Goal: Task Accomplishment & Management: Manage account settings

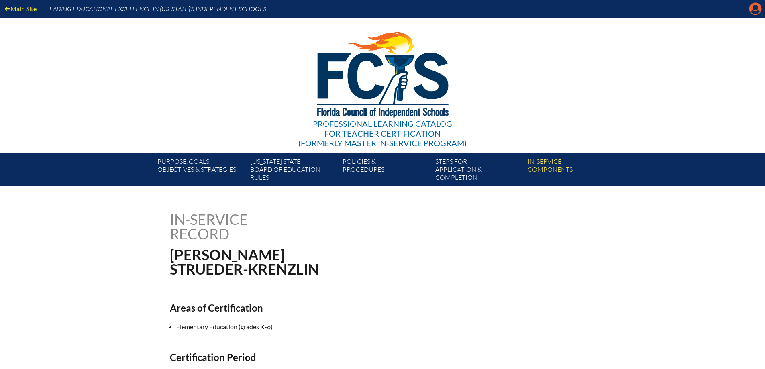
click at [756, 10] on icon "Manage account" at bounding box center [755, 8] width 13 height 13
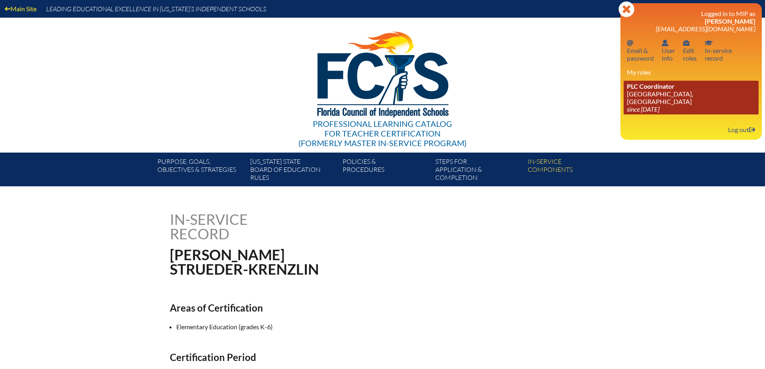
click at [631, 104] on link "PLC Coordinator St. Mark’s Episcopal School, Palm Beach Gardens since 2023 Jun …" at bounding box center [691, 98] width 135 height 34
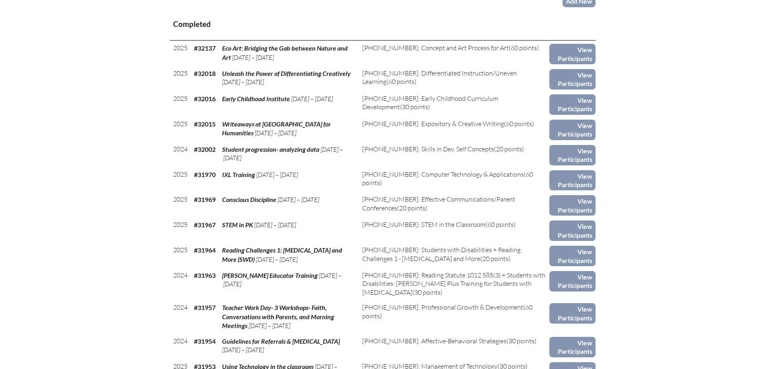
scroll to position [321, 0]
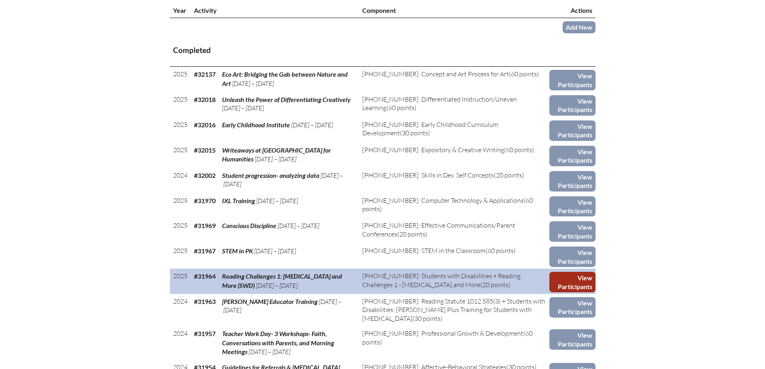
click at [578, 279] on link "View Participants" at bounding box center [572, 282] width 46 height 20
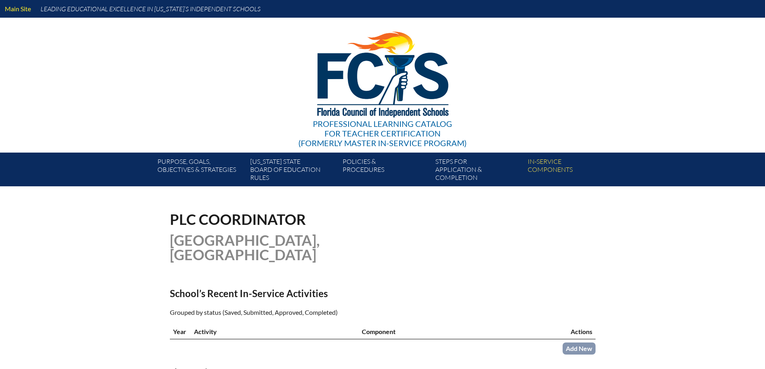
scroll to position [321, 0]
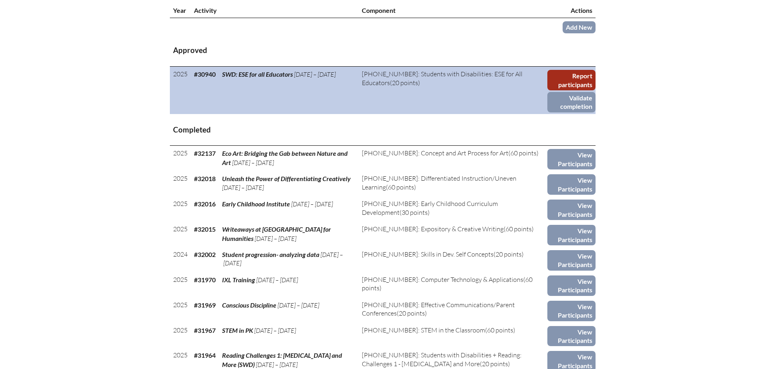
click at [577, 73] on link "Report participants" at bounding box center [571, 80] width 48 height 20
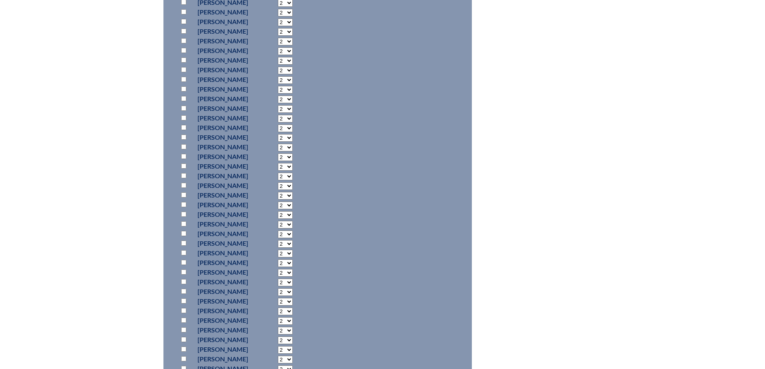
scroll to position [763, 0]
click at [181, 260] on input "checkbox" at bounding box center [183, 261] width 5 height 5
checkbox input "true"
select select "20"
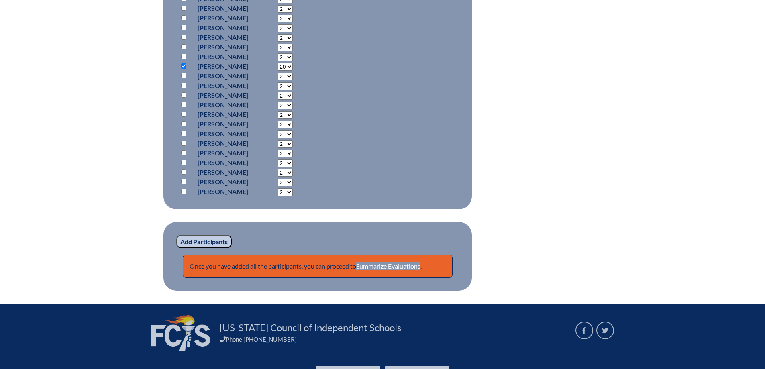
scroll to position [1009, 0]
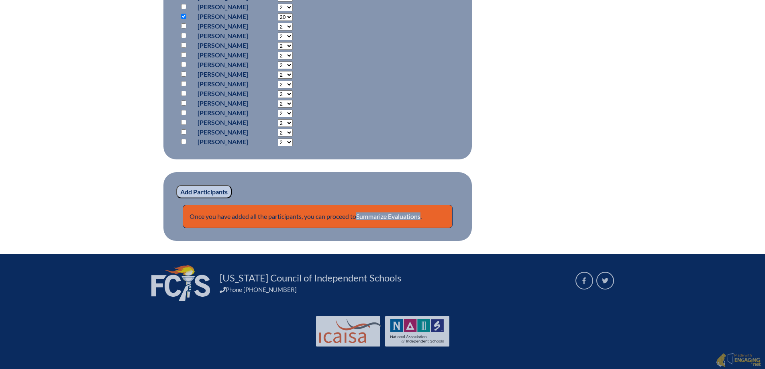
click at [206, 188] on input "Add Participants" at bounding box center [203, 192] width 55 height 14
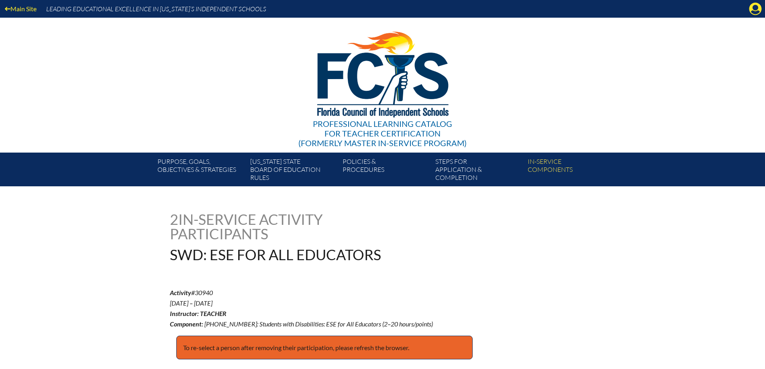
scroll to position [1013, 0]
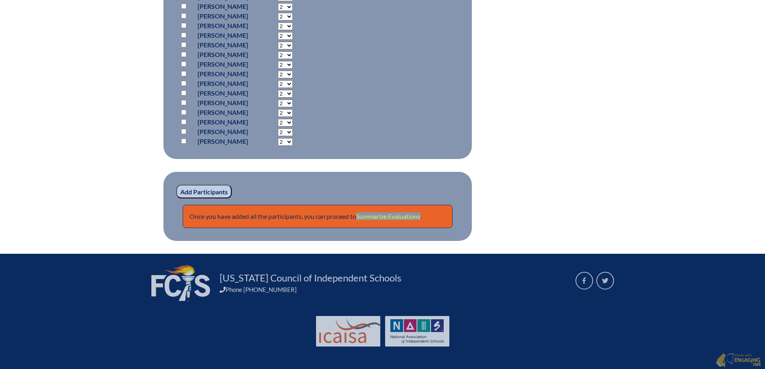
click at [384, 214] on link "Summarize Evaluations" at bounding box center [388, 216] width 64 height 8
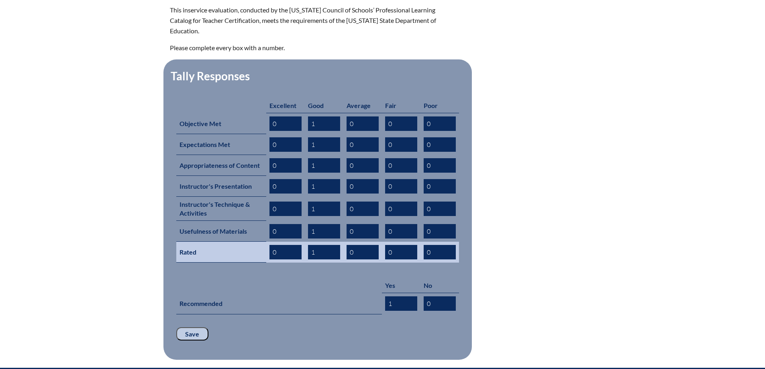
scroll to position [321, 0]
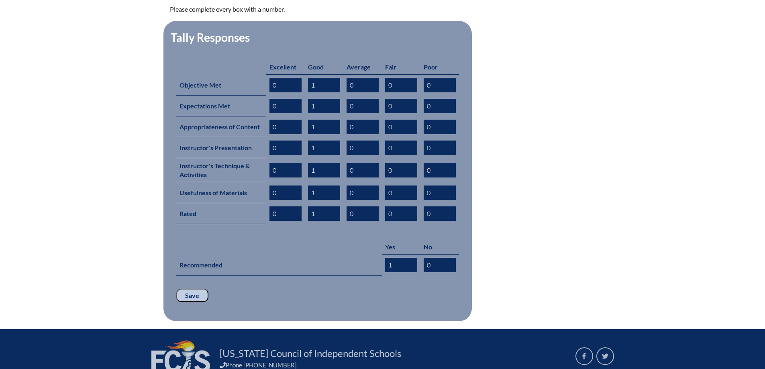
click at [191, 289] on input "Save" at bounding box center [192, 296] width 32 height 14
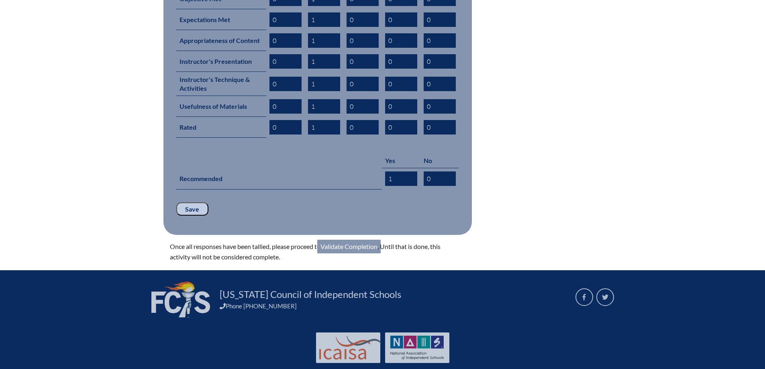
scroll to position [411, 0]
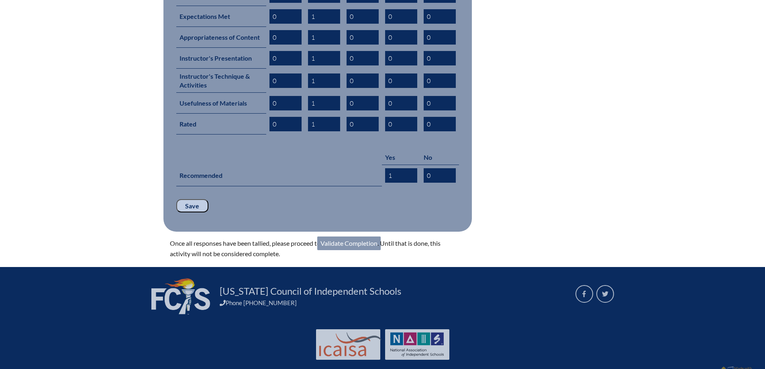
click at [369, 236] on link "Validate Completion" at bounding box center [348, 243] width 63 height 14
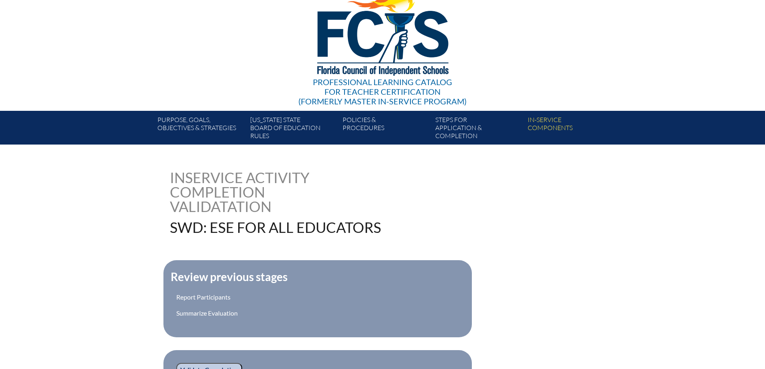
scroll to position [120, 0]
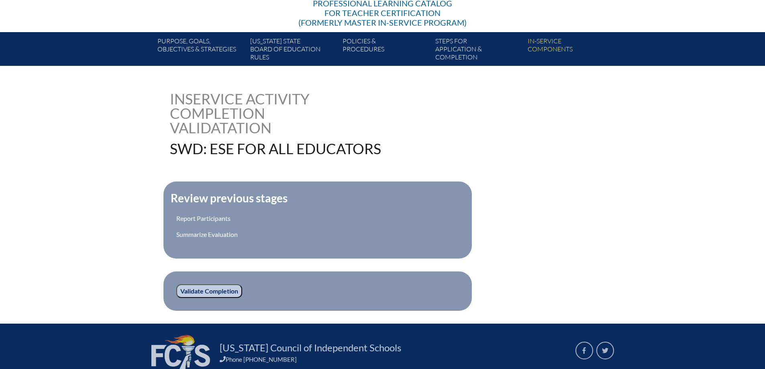
click at [192, 290] on input "Validate Completion" at bounding box center [209, 291] width 66 height 14
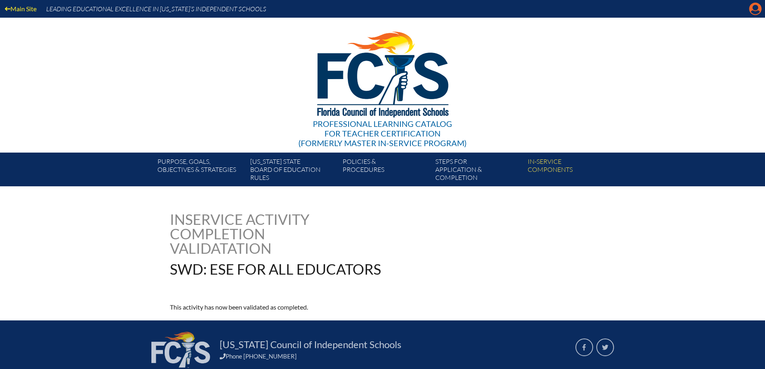
click at [753, 5] on icon at bounding box center [755, 9] width 12 height 12
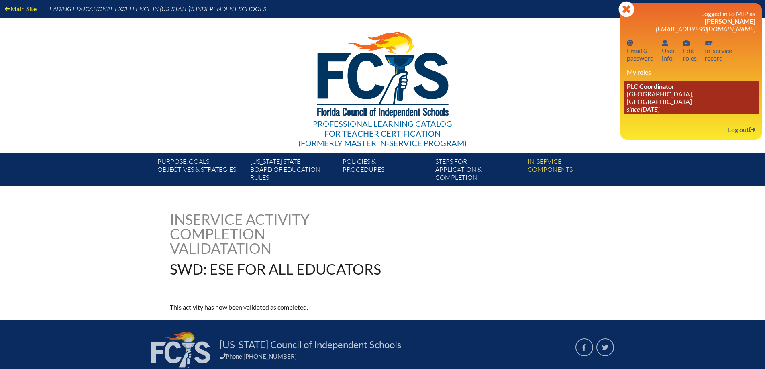
click at [661, 100] on link "PLC Coordinator [GEOGRAPHIC_DATA], [GEOGRAPHIC_DATA] since [DATE]" at bounding box center [691, 98] width 135 height 34
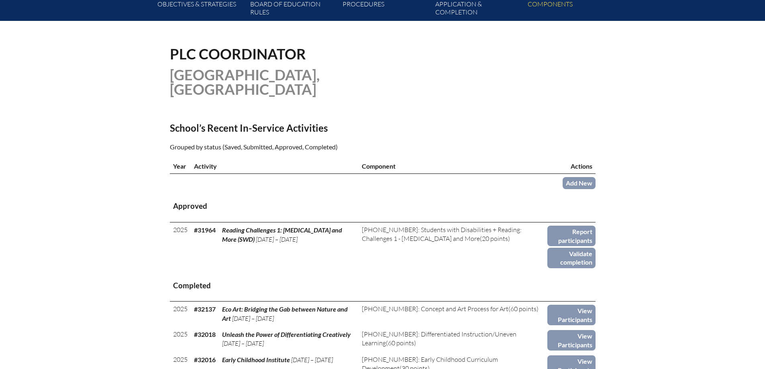
scroll to position [241, 0]
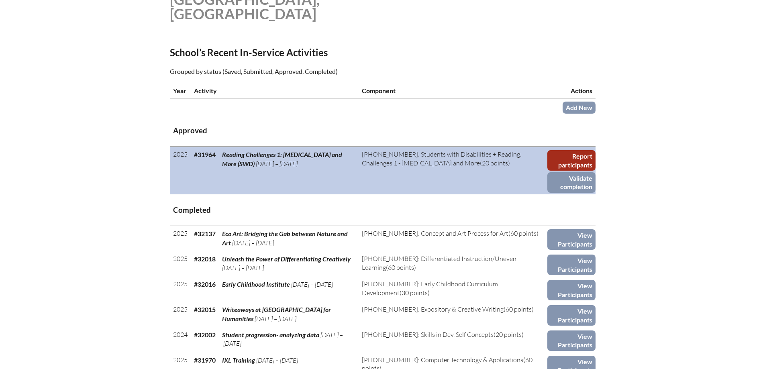
click at [580, 161] on link "Report participants" at bounding box center [571, 160] width 48 height 20
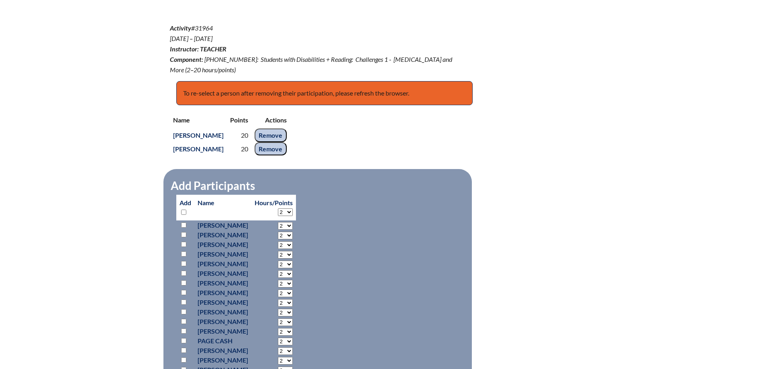
scroll to position [281, 0]
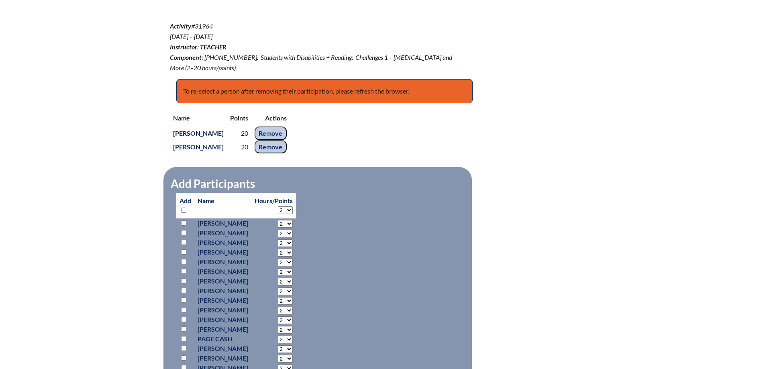
click at [287, 149] on input "Remove" at bounding box center [271, 147] width 32 height 14
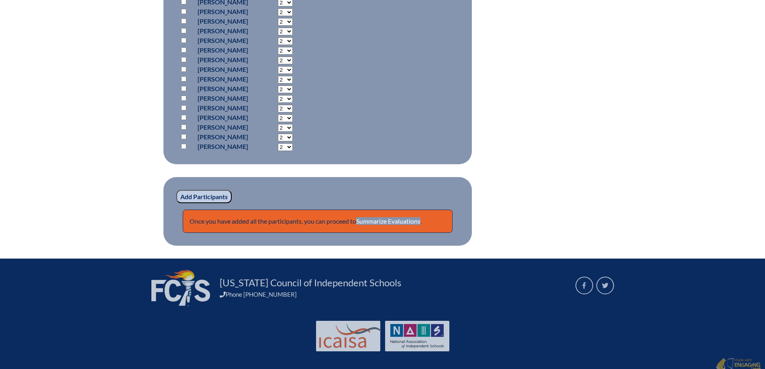
scroll to position [1024, 0]
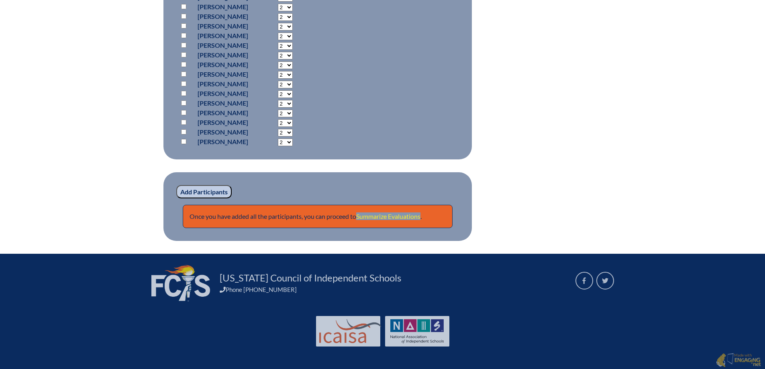
click at [403, 215] on link "Summarize Evaluations" at bounding box center [388, 216] width 64 height 8
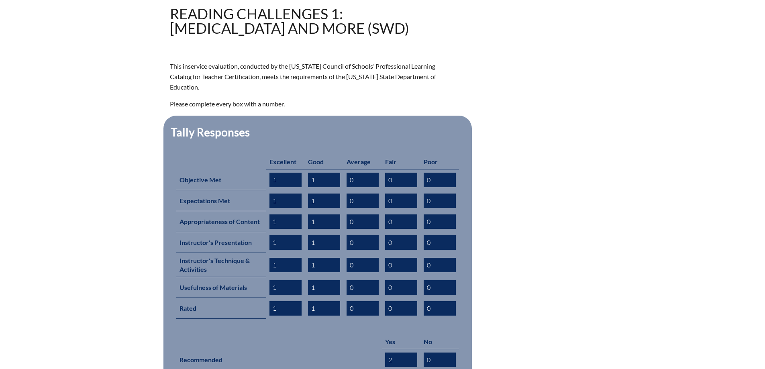
scroll to position [398, 0]
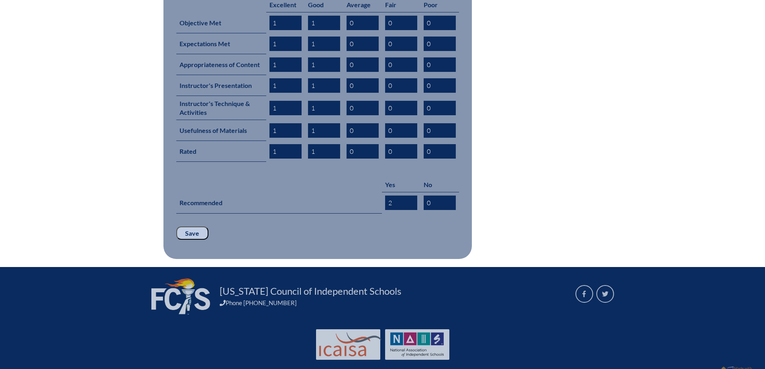
click at [188, 226] on input "Save" at bounding box center [192, 233] width 32 height 14
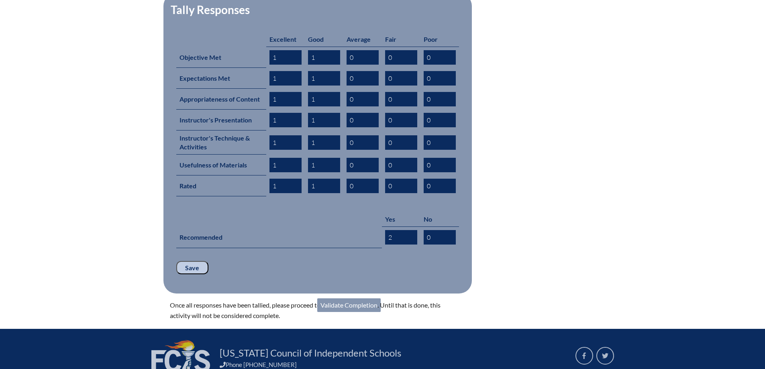
scroll to position [425, 0]
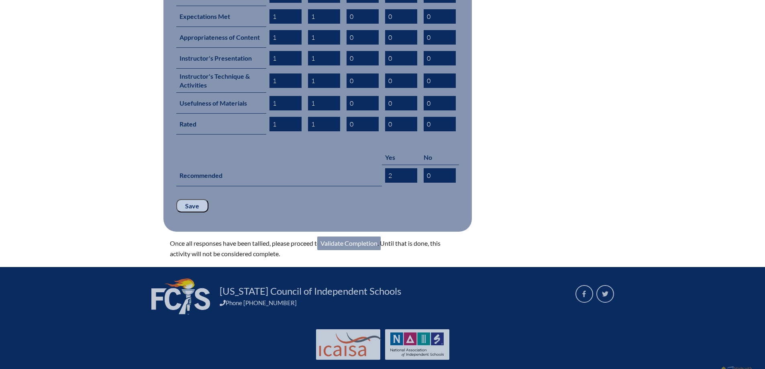
click at [357, 236] on link "Validate Completion" at bounding box center [348, 243] width 63 height 14
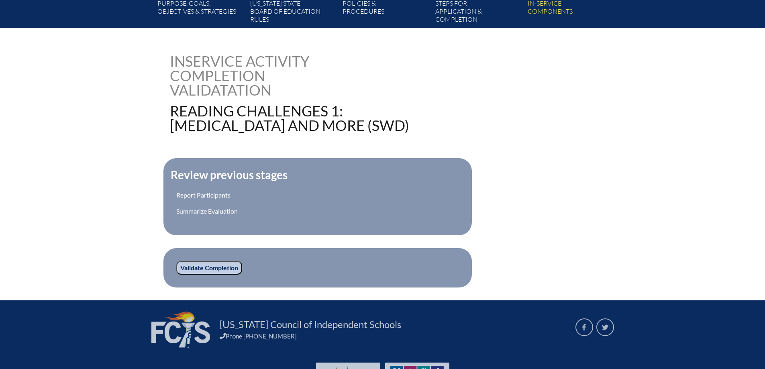
scroll to position [161, 0]
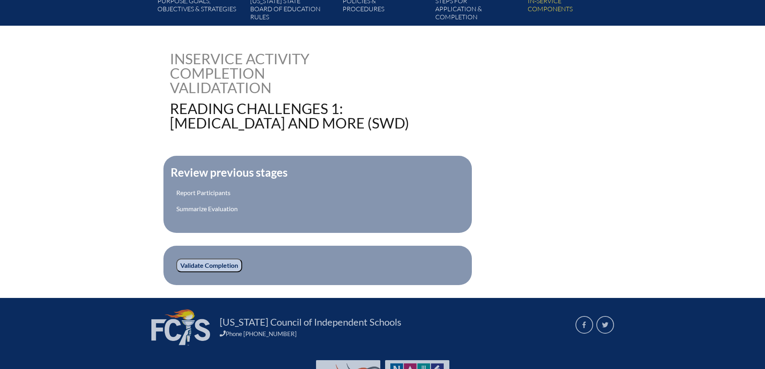
click at [210, 261] on input "Validate Completion" at bounding box center [209, 266] width 66 height 14
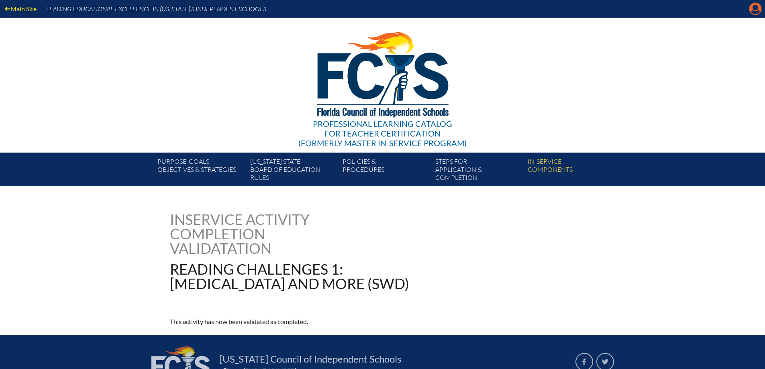
click at [758, 8] on icon "Manage account" at bounding box center [755, 8] width 13 height 13
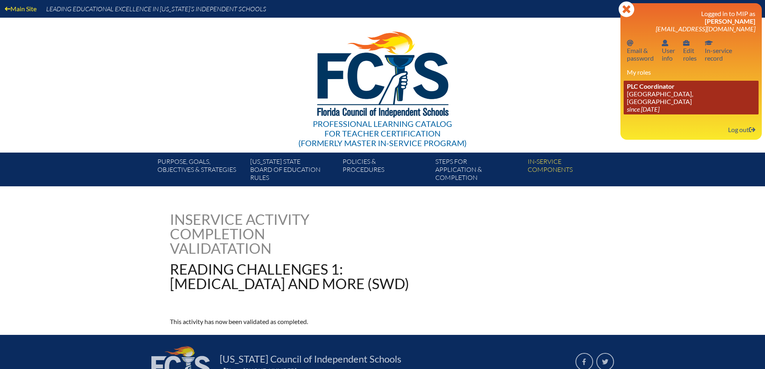
click at [649, 99] on link "PLC Coordinator [GEOGRAPHIC_DATA], [GEOGRAPHIC_DATA] since [DATE]" at bounding box center [691, 98] width 135 height 34
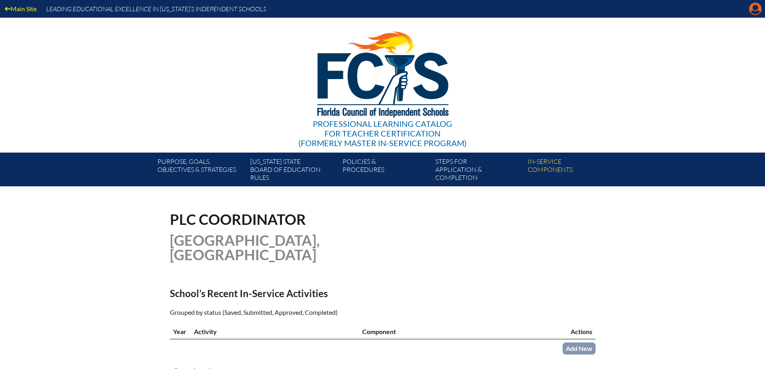
click at [756, 7] on icon "Manage account" at bounding box center [755, 8] width 13 height 13
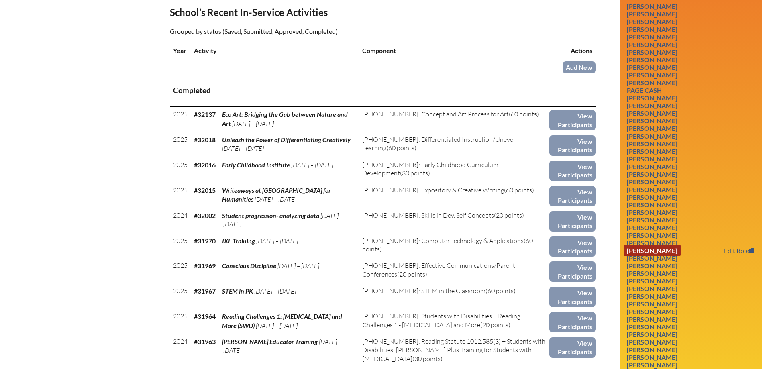
scroll to position [482, 0]
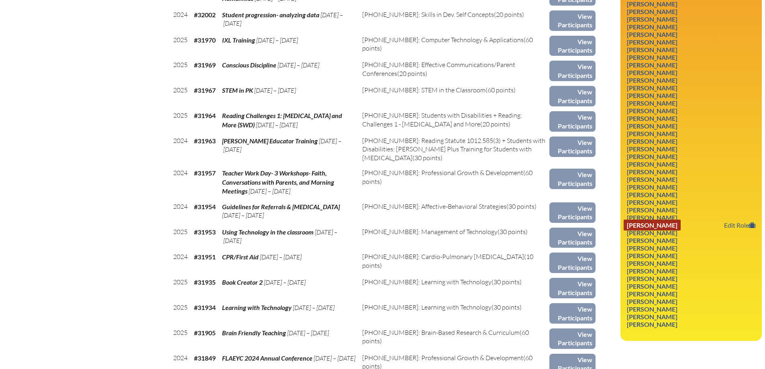
click at [661, 227] on link "Daniela Strueder-Krenzlin" at bounding box center [652, 225] width 57 height 11
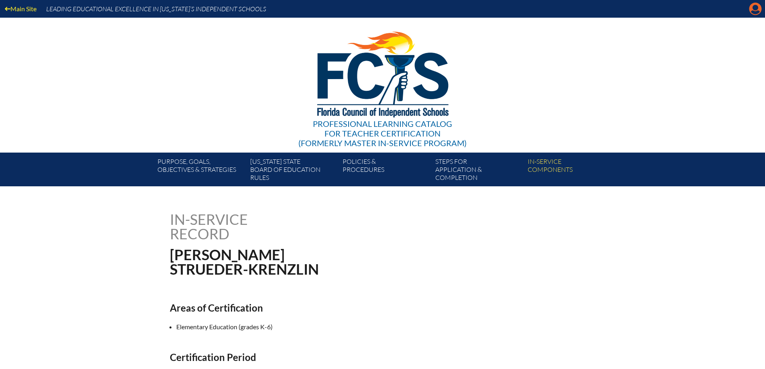
click at [756, 9] on icon "Manage account" at bounding box center [755, 8] width 13 height 13
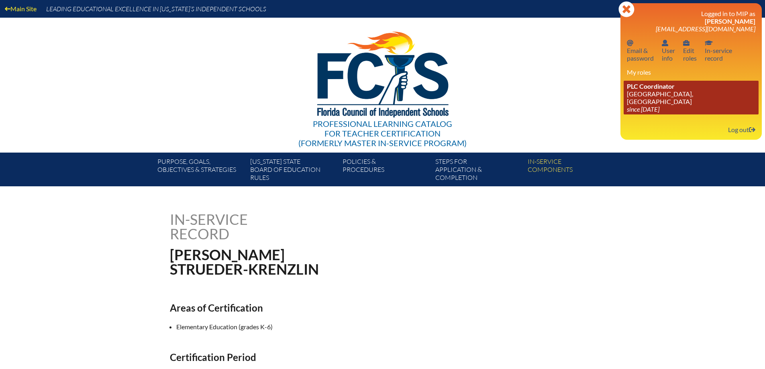
click at [638, 98] on link "PLC Coordinator St. Mark’s Episcopal School, Palm Beach Gardens since 2023 Jun …" at bounding box center [691, 98] width 135 height 34
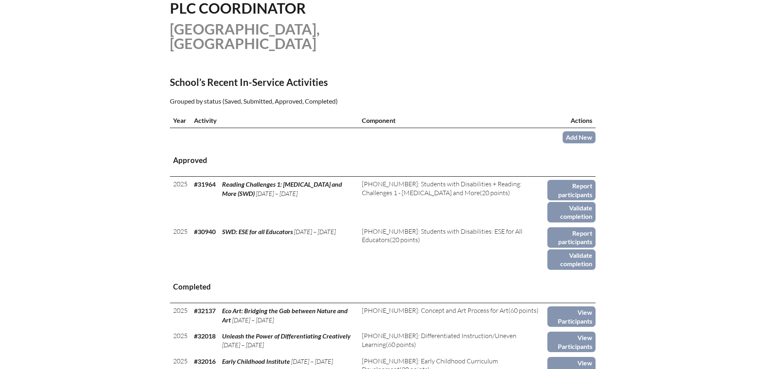
scroll to position [281, 0]
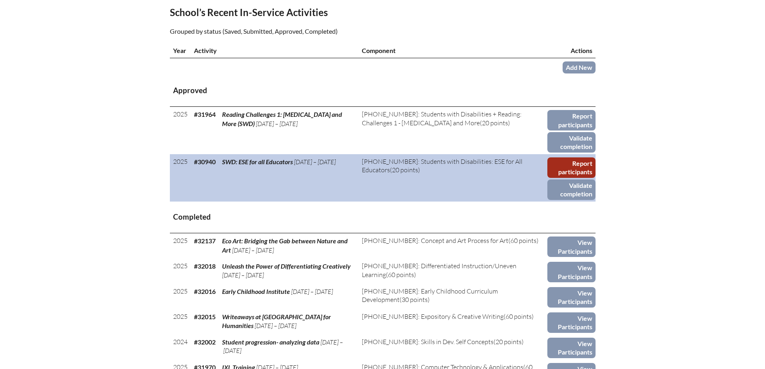
click at [587, 163] on link "Report participants" at bounding box center [571, 167] width 48 height 20
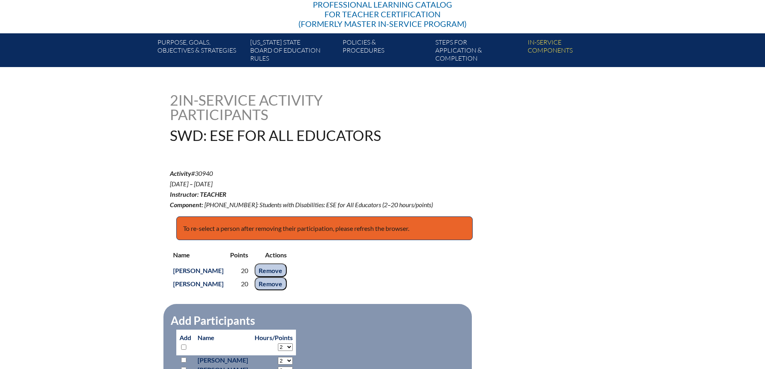
scroll to position [120, 0]
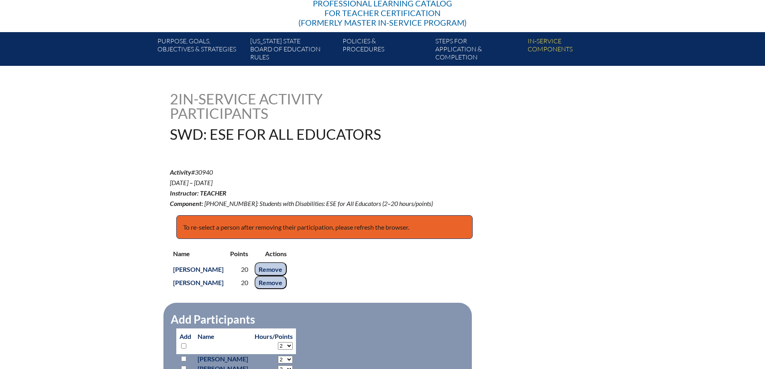
click at [287, 281] on input "Remove" at bounding box center [271, 283] width 32 height 14
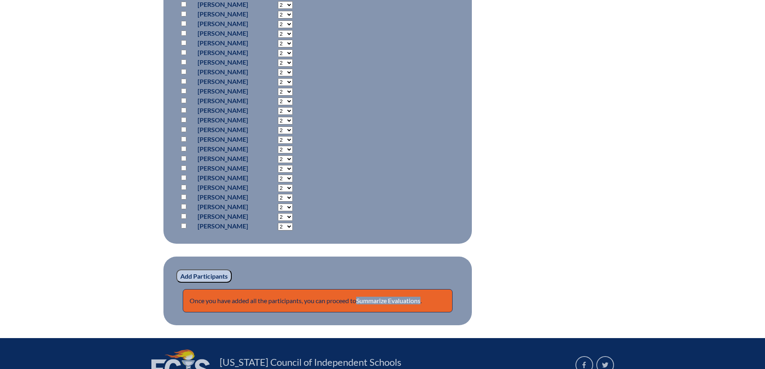
scroll to position [999, 0]
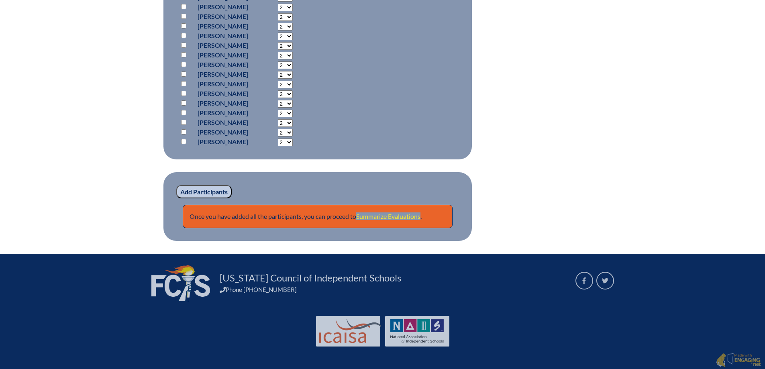
click at [413, 214] on link "Summarize Evaluations" at bounding box center [388, 216] width 64 height 8
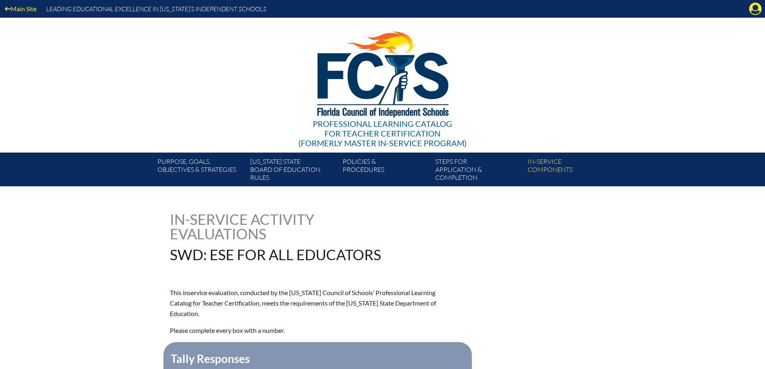
drag, startPoint x: 414, startPoint y: 236, endPoint x: 422, endPoint y: 243, distance: 10.8
drag, startPoint x: 422, startPoint y: 243, endPoint x: 520, endPoint y: 275, distance: 103.7
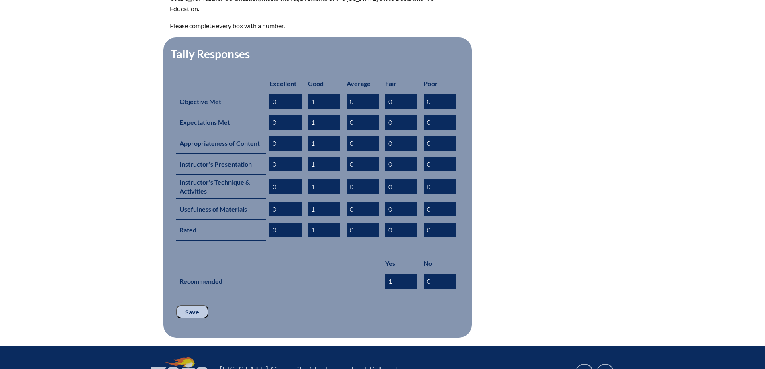
scroll to position [383, 0]
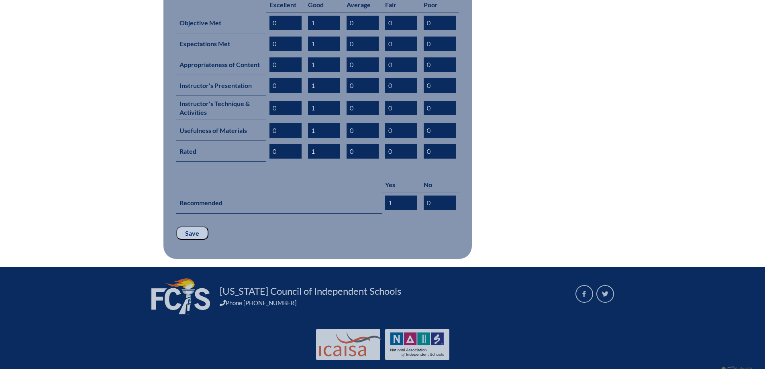
click at [183, 226] on input "Save" at bounding box center [192, 233] width 32 height 14
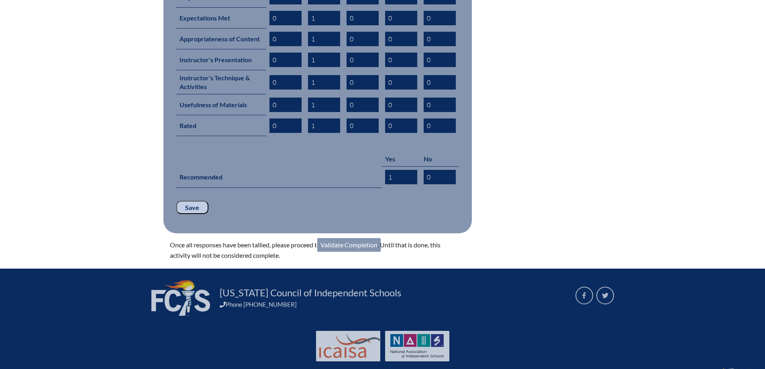
scroll to position [411, 0]
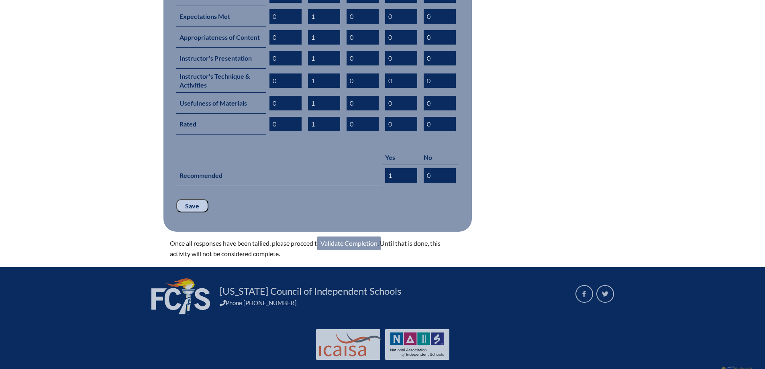
click at [361, 236] on link "Validate Completion" at bounding box center [348, 243] width 63 height 14
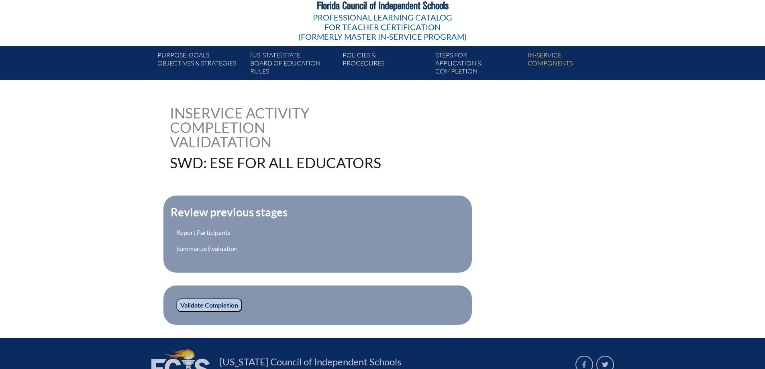
scroll to position [190, 0]
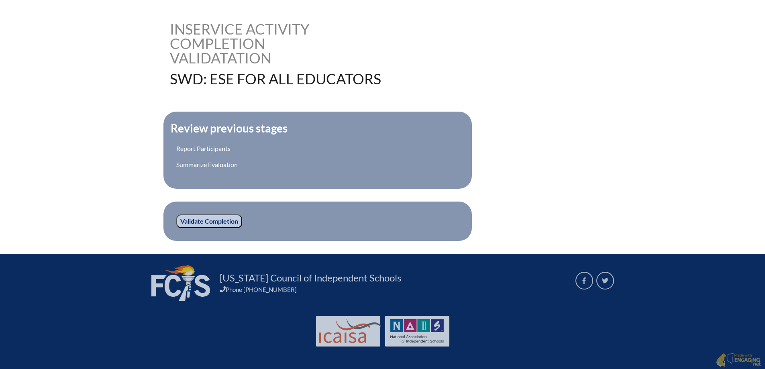
click at [214, 221] on input "Validate Completion" at bounding box center [209, 221] width 66 height 14
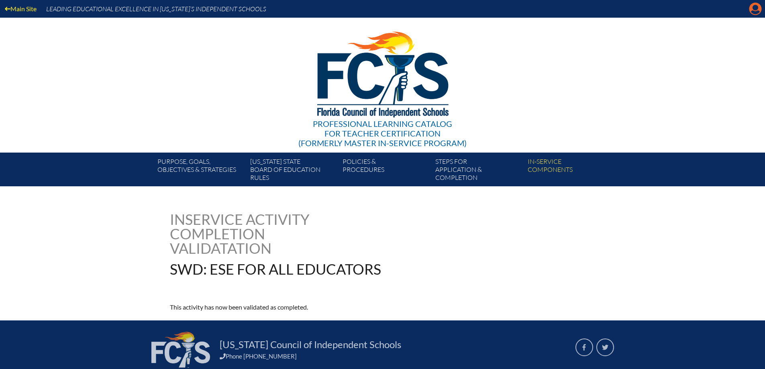
click at [756, 7] on icon "Manage account" at bounding box center [755, 8] width 13 height 13
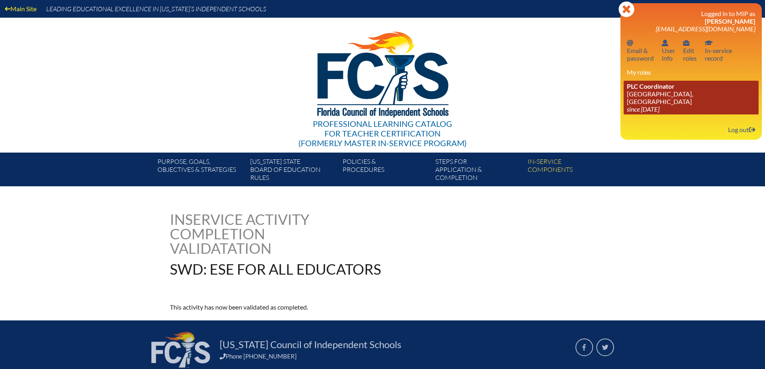
click at [652, 90] on link "PLC Coordinator [GEOGRAPHIC_DATA], [GEOGRAPHIC_DATA] since [DATE]" at bounding box center [691, 98] width 135 height 34
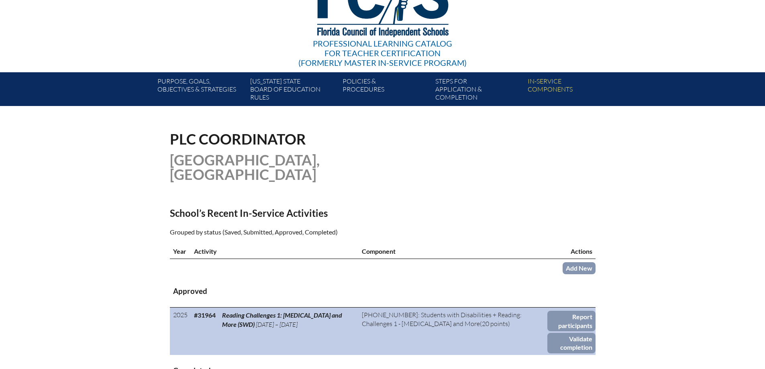
scroll to position [241, 0]
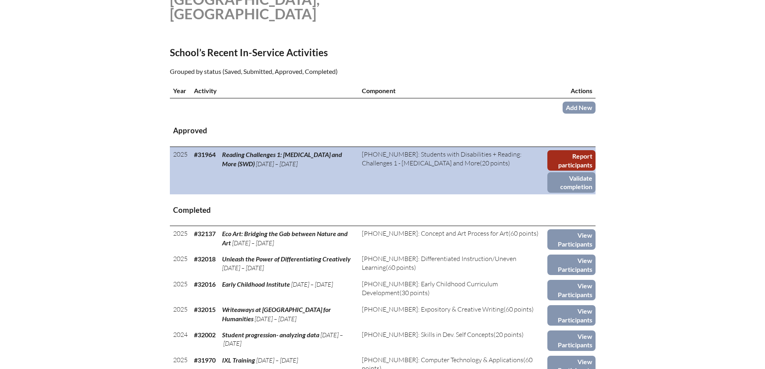
click at [572, 156] on link "Report participants" at bounding box center [571, 160] width 48 height 20
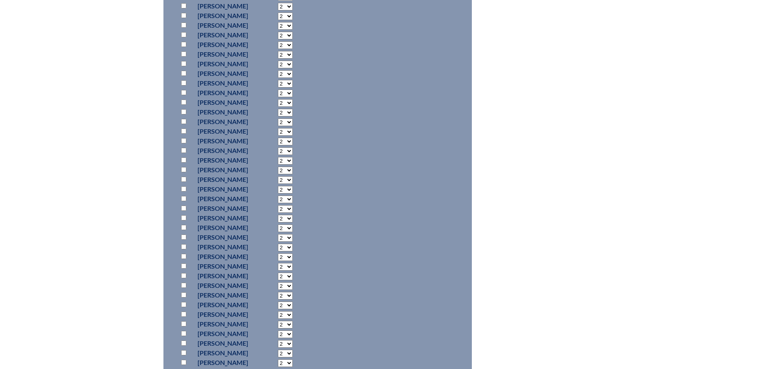
scroll to position [763, 0]
click at [183, 286] on input "checkbox" at bounding box center [183, 286] width 5 height 5
checkbox input "true"
select select "20"
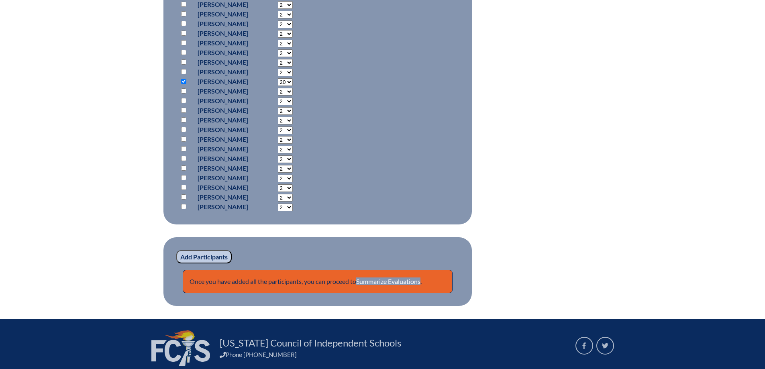
scroll to position [1004, 0]
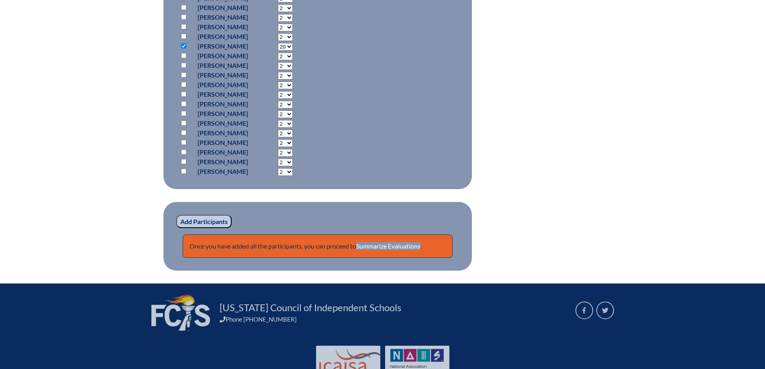
click at [210, 220] on input "Add Participants" at bounding box center [203, 222] width 55 height 14
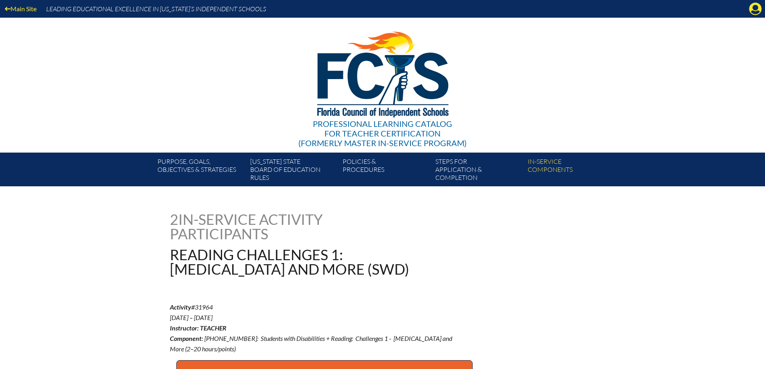
scroll to position [1017, 0]
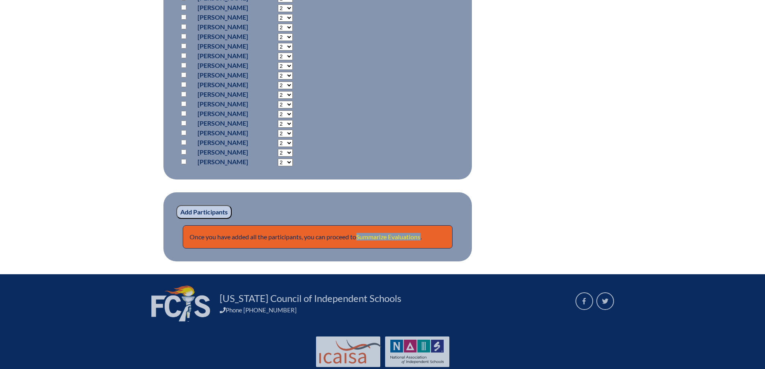
click at [398, 233] on link "Summarize Evaluations" at bounding box center [388, 237] width 64 height 8
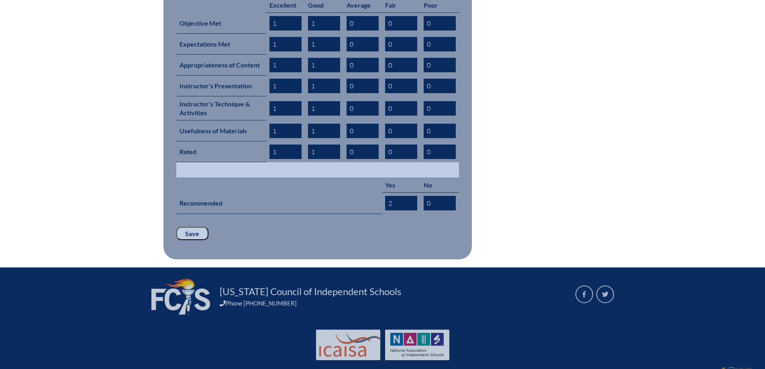
scroll to position [398, 0]
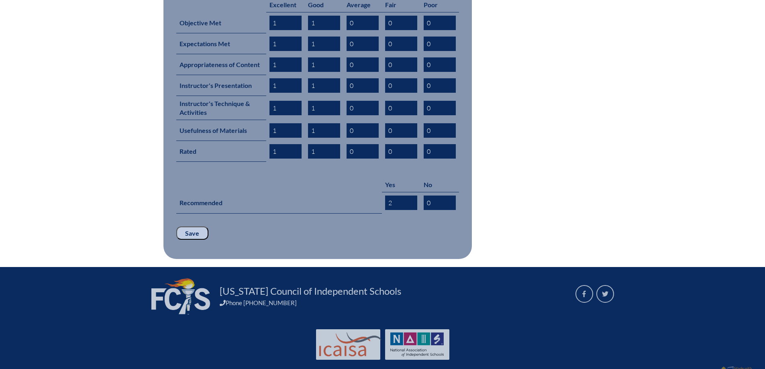
click at [189, 226] on input "Save" at bounding box center [192, 233] width 32 height 14
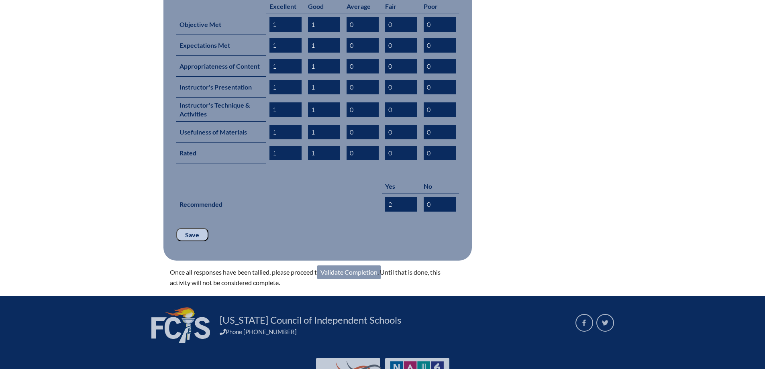
scroll to position [425, 0]
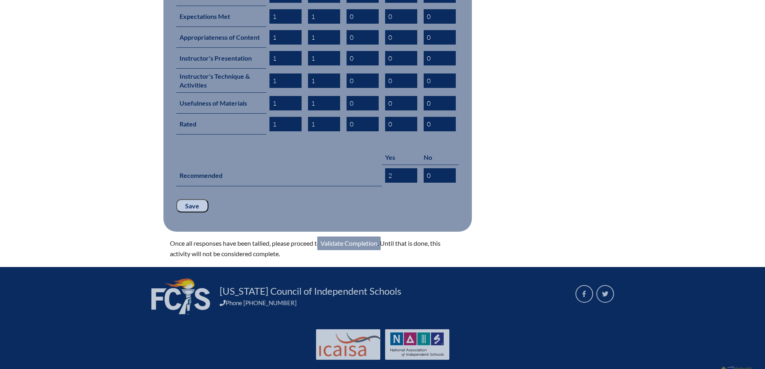
click at [363, 236] on link "Validate Completion" at bounding box center [348, 243] width 63 height 14
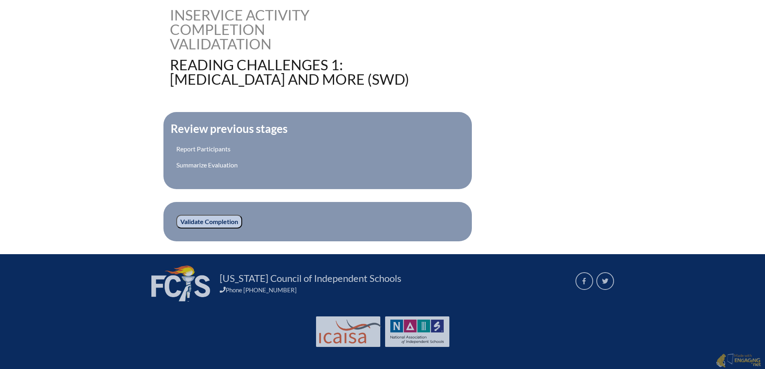
scroll to position [205, 0]
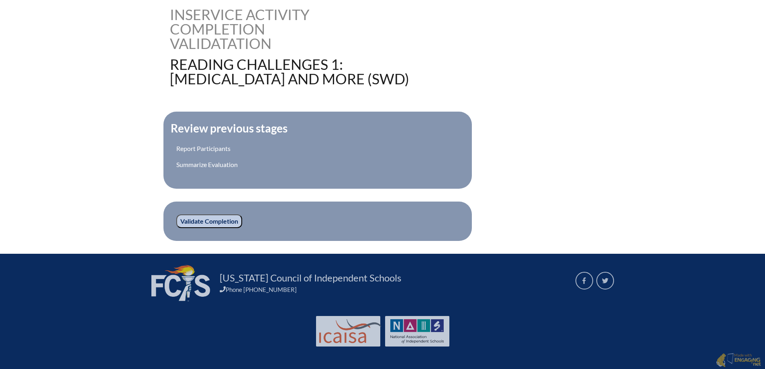
click at [197, 221] on input "Validate Completion" at bounding box center [209, 221] width 66 height 14
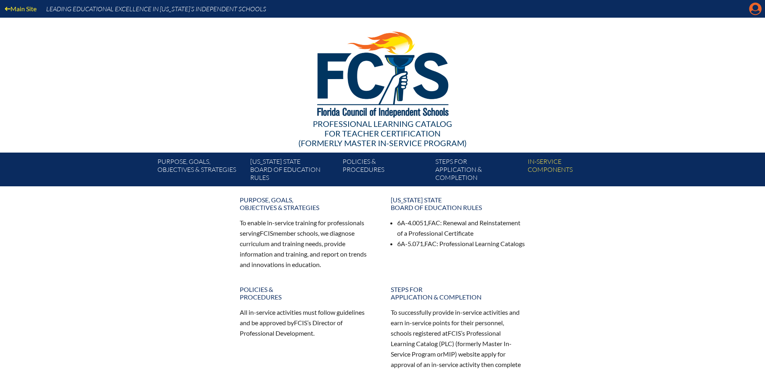
click at [753, 7] on icon "Manage account" at bounding box center [755, 8] width 13 height 13
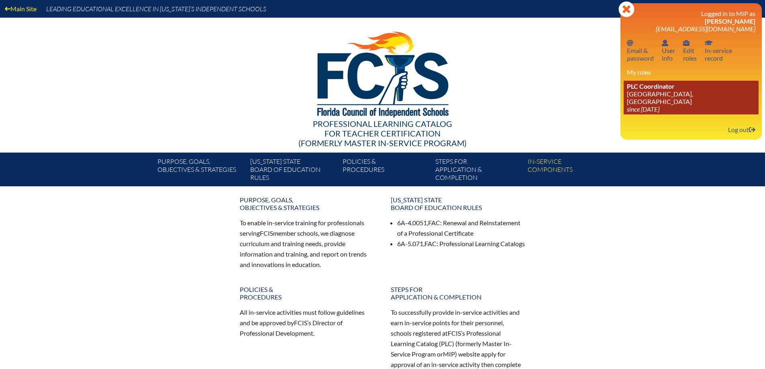
click at [663, 98] on link "PLC Coordinator St. Mark’s Episcopal School, Palm Beach Gardens since 2023 Jun …" at bounding box center [691, 98] width 135 height 34
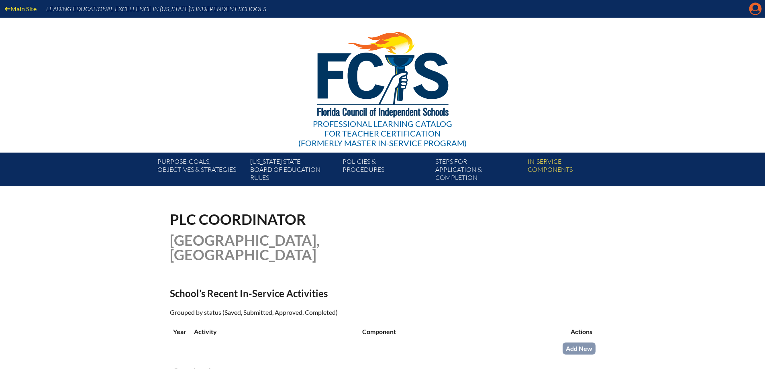
click at [750, 13] on icon "Manage account" at bounding box center [755, 8] width 13 height 13
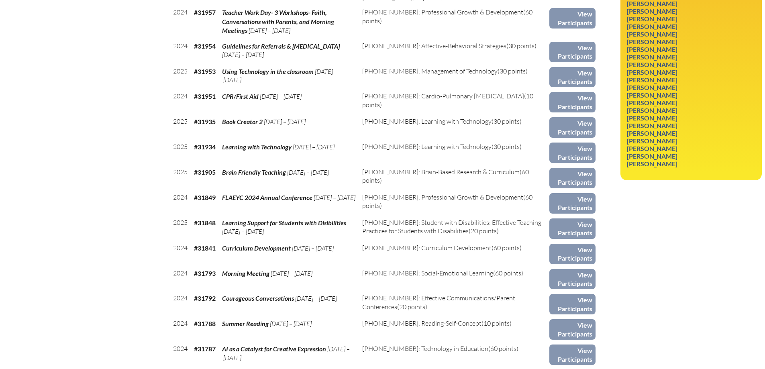
scroll to position [602, 0]
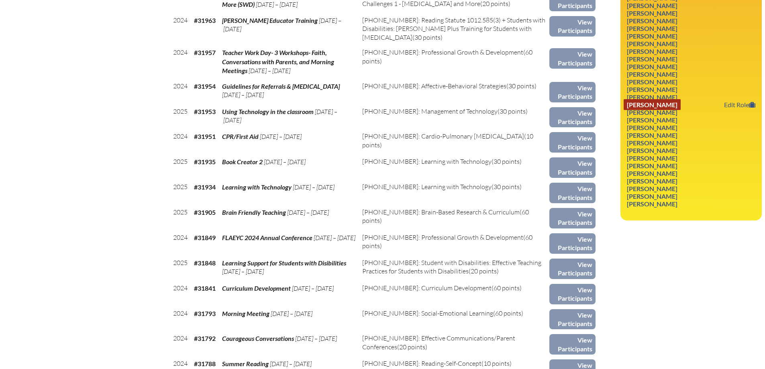
click at [642, 104] on link "Daniela Strueder-Krenzlin" at bounding box center [652, 104] width 57 height 11
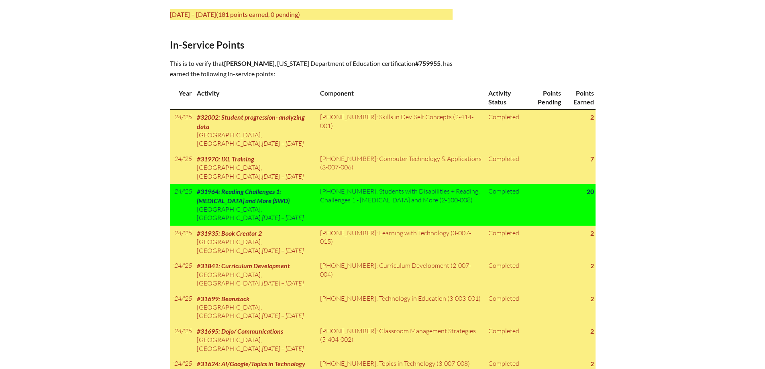
scroll to position [161, 0]
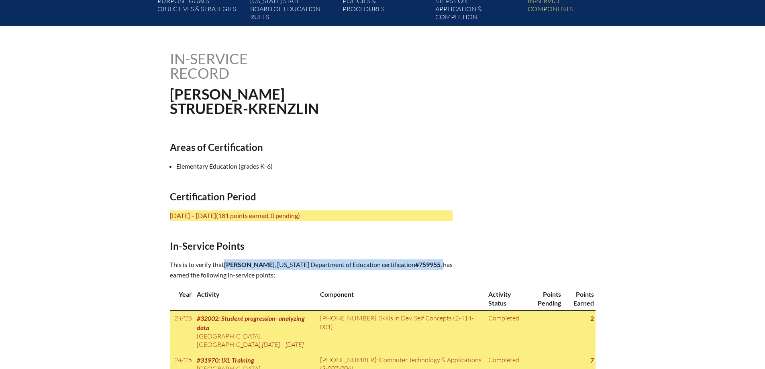
drag, startPoint x: 327, startPoint y: 275, endPoint x: 226, endPoint y: 262, distance: 102.0
click at [226, 262] on p "This is to verify that [PERSON_NAME] , [US_STATE] Department of Education certi…" at bounding box center [311, 269] width 283 height 21
copy p "[PERSON_NAME] , [US_STATE] Department of Education certification #759955 ,"
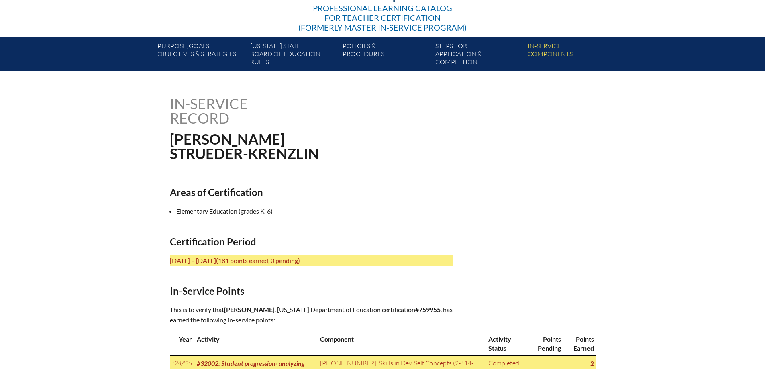
scroll to position [0, 0]
